Goal: Transaction & Acquisition: Purchase product/service

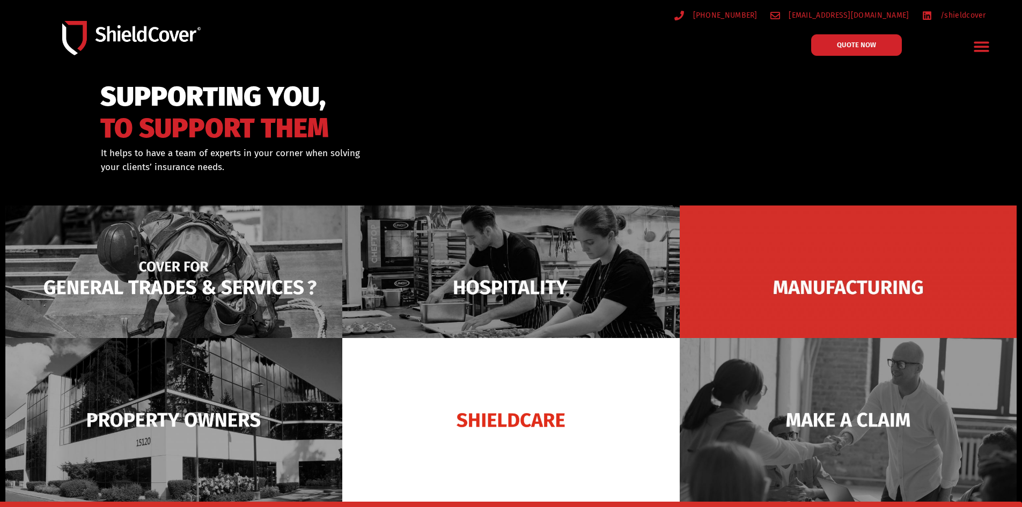
click at [203, 277] on img at bounding box center [173, 288] width 337 height 164
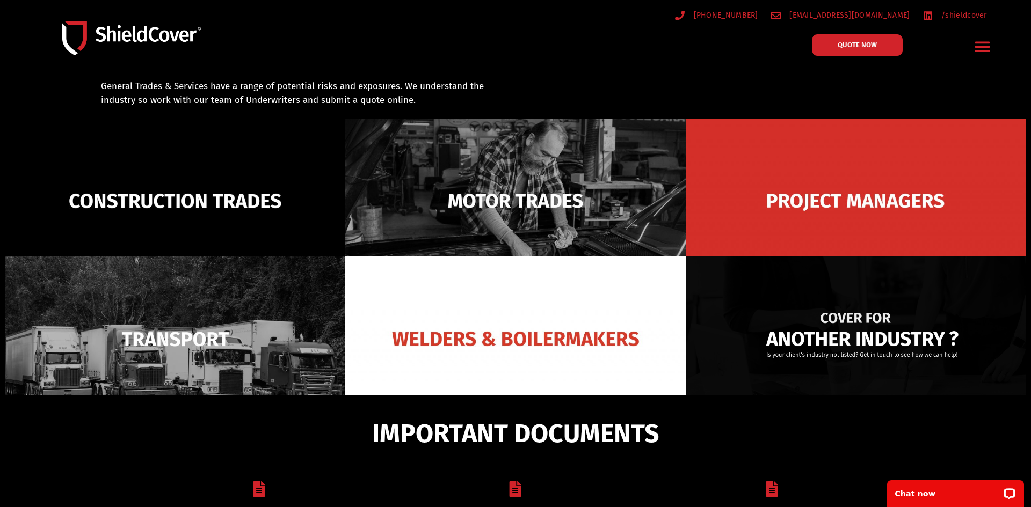
click at [796, 293] on img at bounding box center [855, 339] width 340 height 165
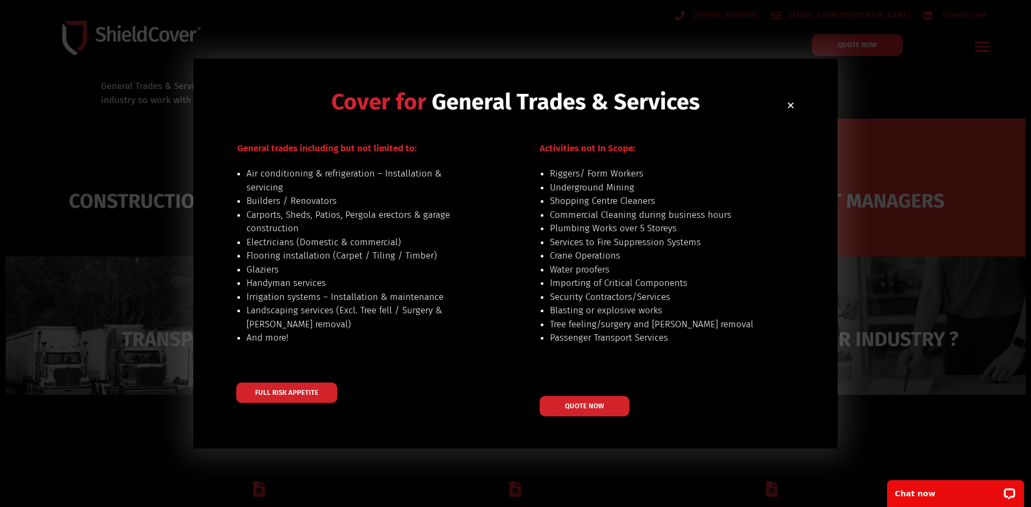
click at [956, 339] on div "Cover for General Trades & Services General trades including but not limited to…" at bounding box center [515, 253] width 1031 height 507
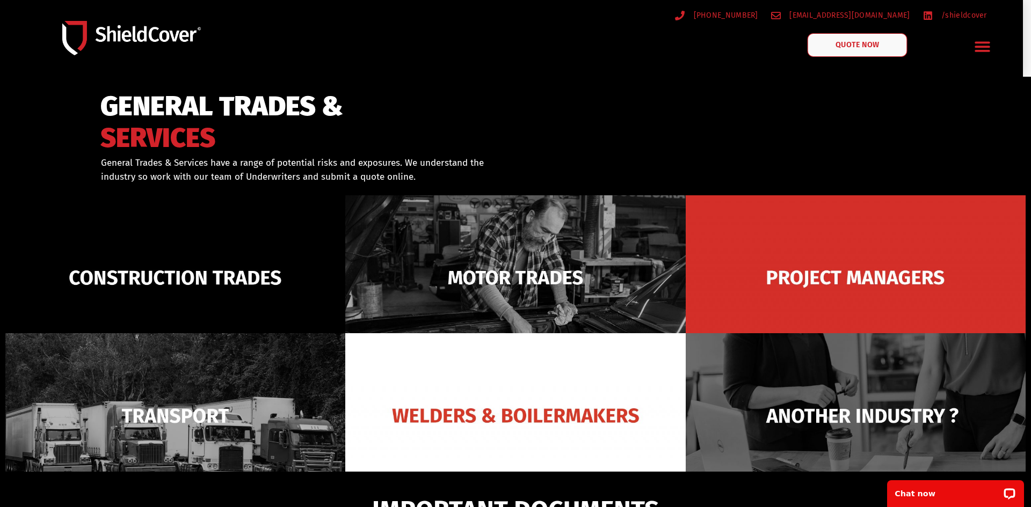
click at [850, 50] on link "QUOTE NOW" at bounding box center [857, 45] width 100 height 24
